Goal: Information Seeking & Learning: Learn about a topic

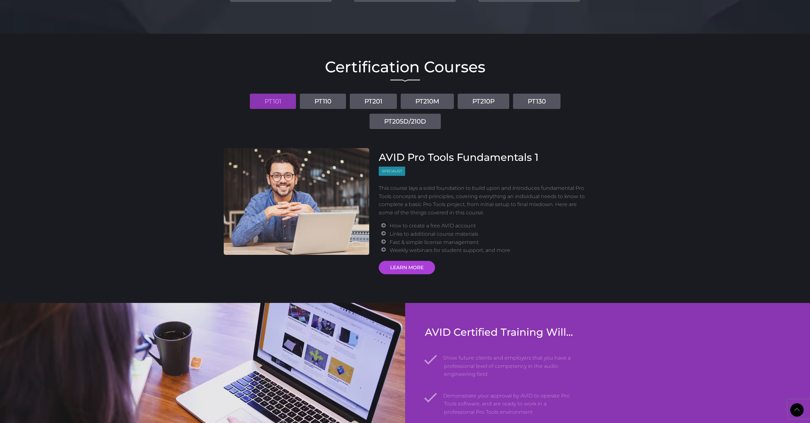
scroll to position [669, 0]
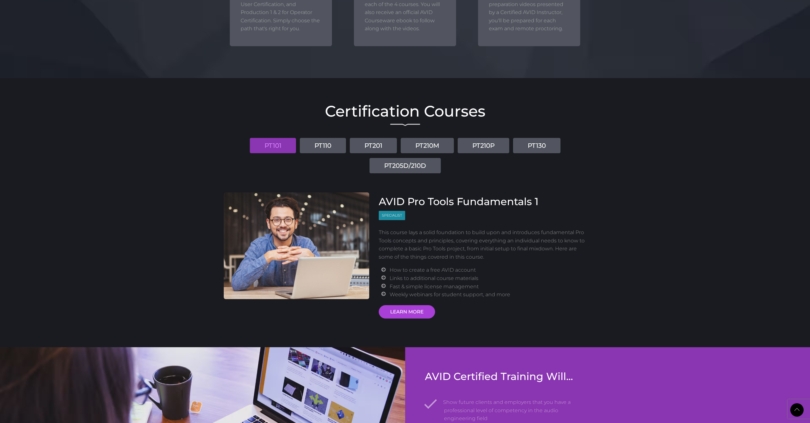
click at [577, 140] on ul "PT101 PT110 PT201 PT210M PT210P PT130 PT205D/210D" at bounding box center [405, 153] width 363 height 40
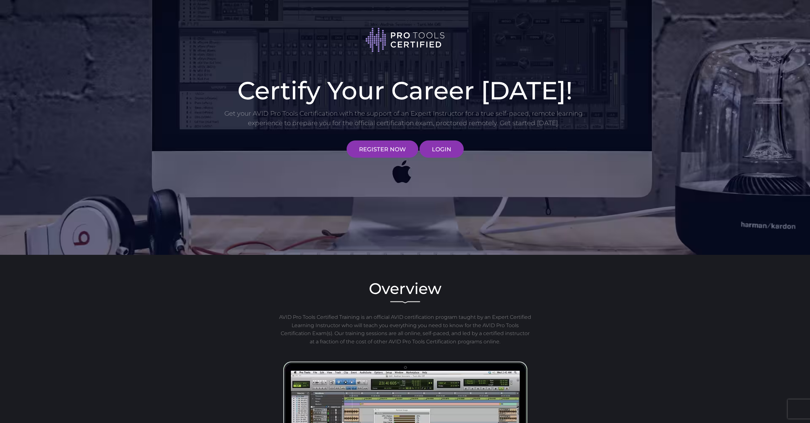
scroll to position [668, 0]
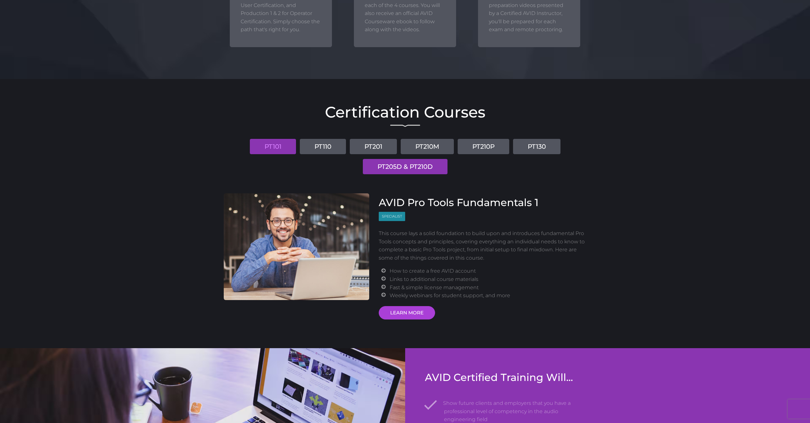
click at [448, 159] on link "PT205D & PT210D" at bounding box center [405, 166] width 85 height 15
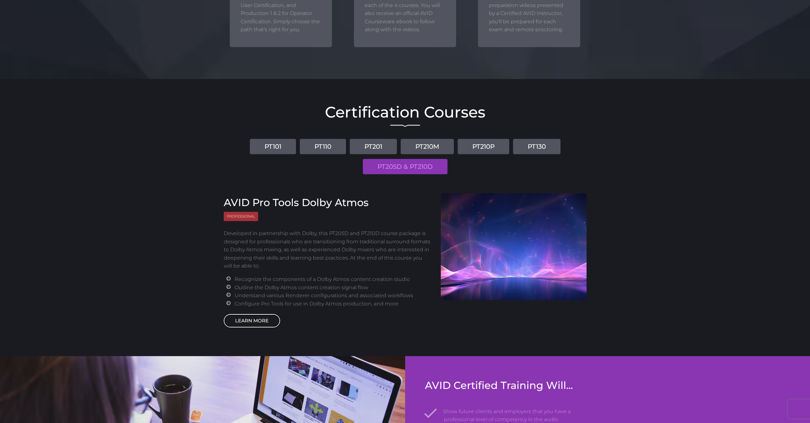
click at [265, 314] on link "LEARN MORE" at bounding box center [252, 320] width 56 height 13
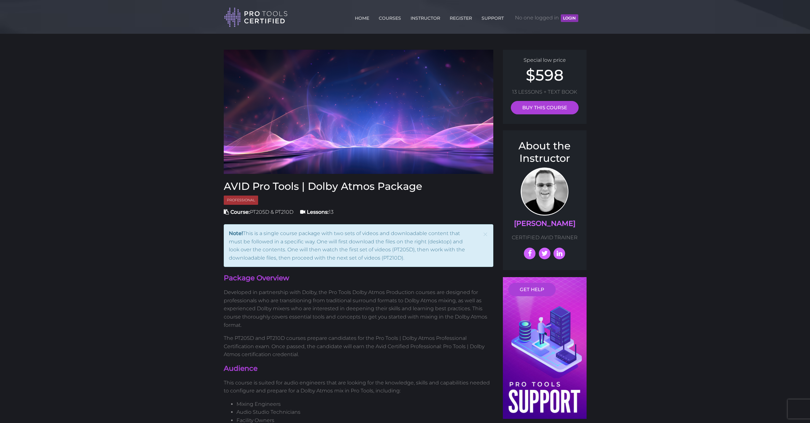
click at [584, 15] on div "Toggle navigation HOME COURSES INSTRUCTOR REGISTER SUPPORT No one logged in LOG…" at bounding box center [405, 13] width 372 height 27
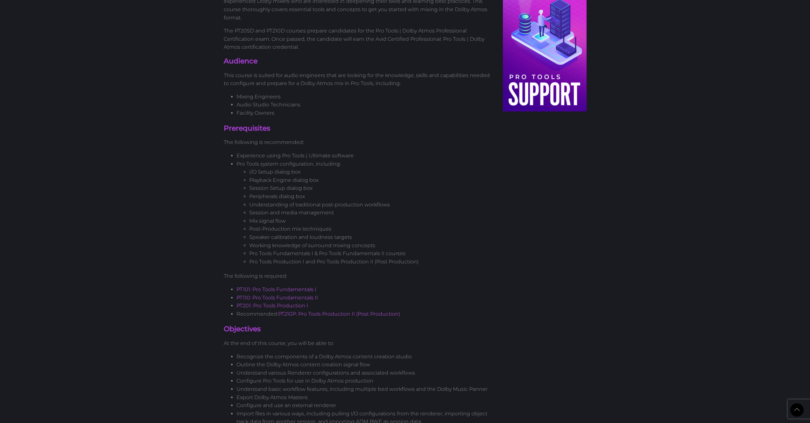
scroll to position [288, 0]
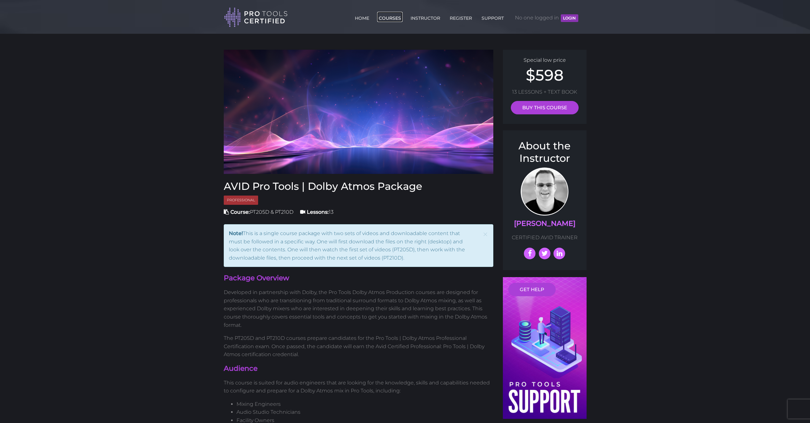
click at [394, 18] on link "COURSES" at bounding box center [389, 17] width 25 height 10
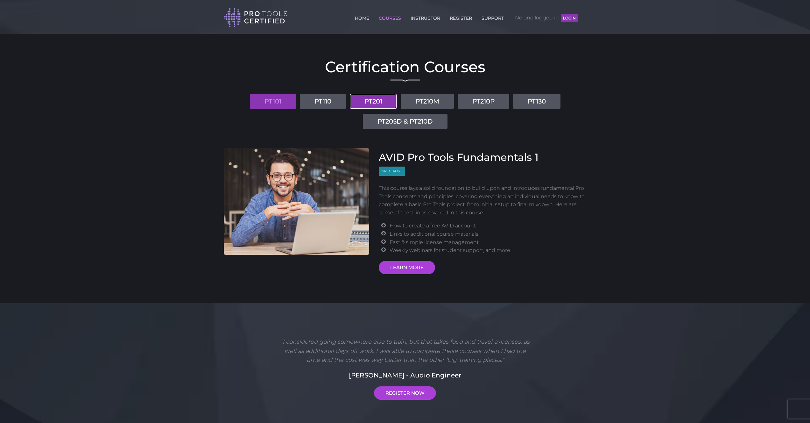
click at [350, 100] on link "PT201" at bounding box center [373, 101] width 47 height 15
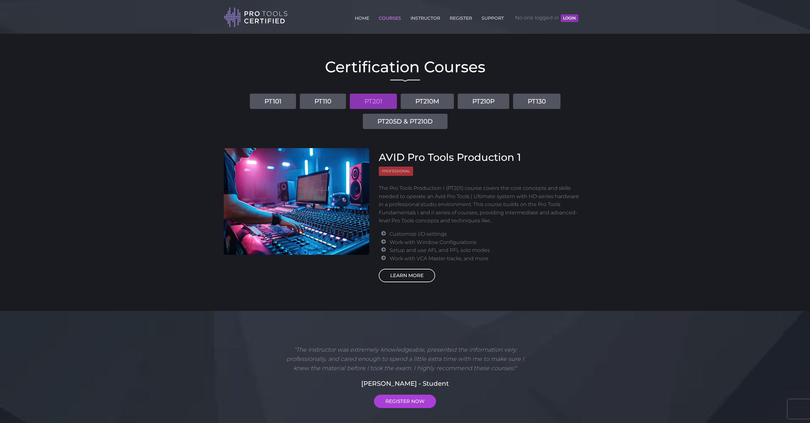
click at [410, 269] on link "LEARN MORE" at bounding box center [407, 275] width 56 height 13
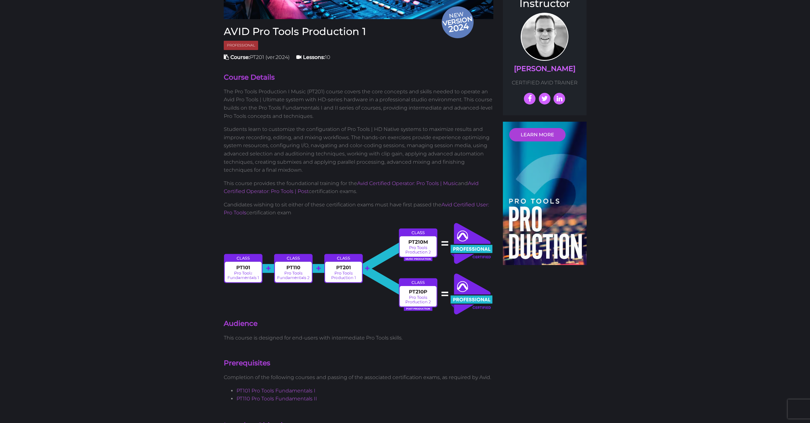
scroll to position [155, 0]
